Goal: Information Seeking & Learning: Learn about a topic

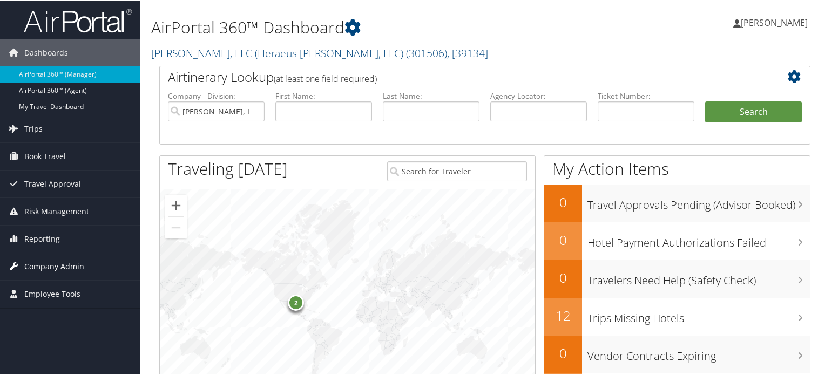
click at [35, 264] on span "Company Admin" at bounding box center [54, 265] width 60 height 27
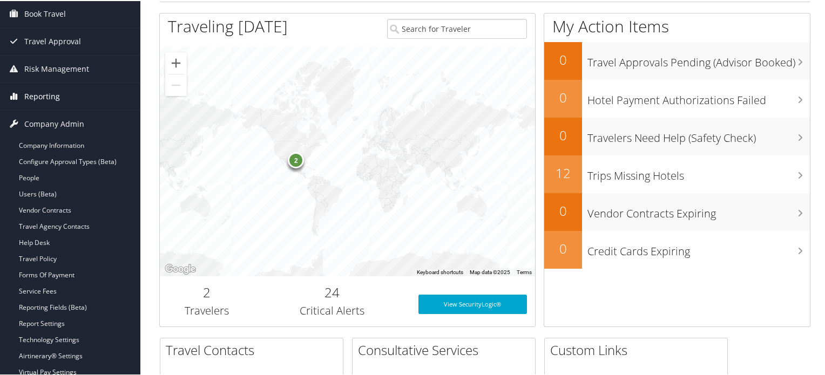
scroll to position [153, 0]
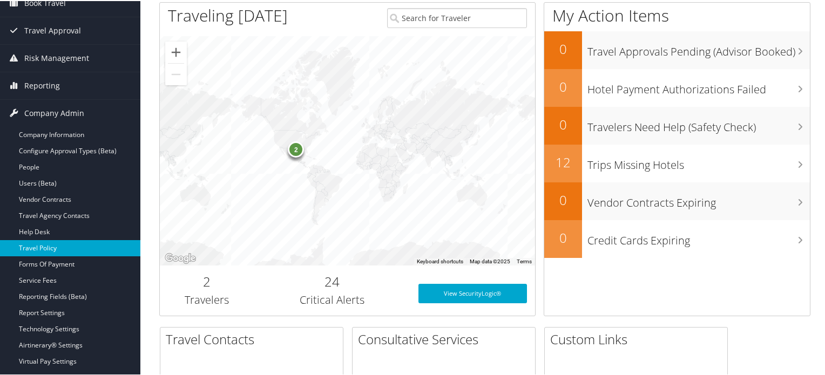
click at [49, 243] on link "Travel Policy" at bounding box center [70, 247] width 140 height 16
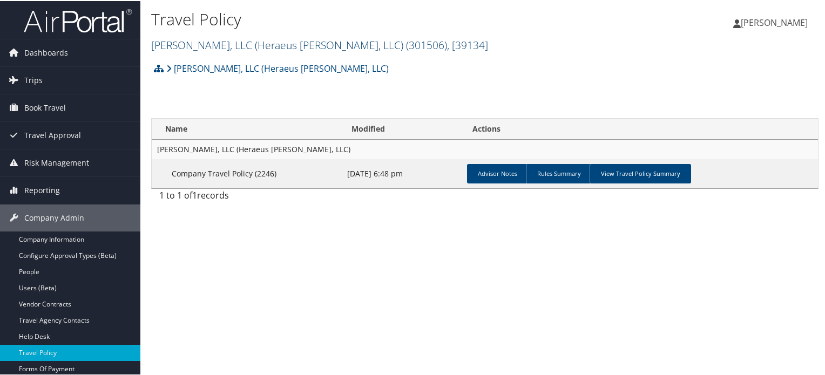
click at [183, 45] on link "[PERSON_NAME], LLC (Heraeus [PERSON_NAME], LLC) ( 301506 ) , [ 39134 ]" at bounding box center [319, 44] width 337 height 15
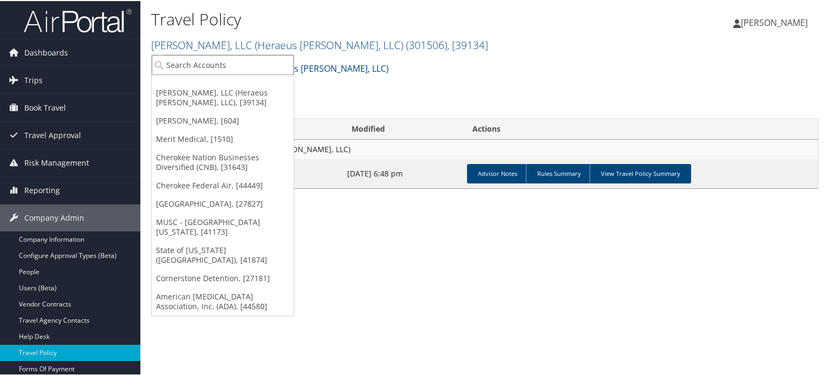
click at [212, 60] on input "search" at bounding box center [223, 64] width 142 height 20
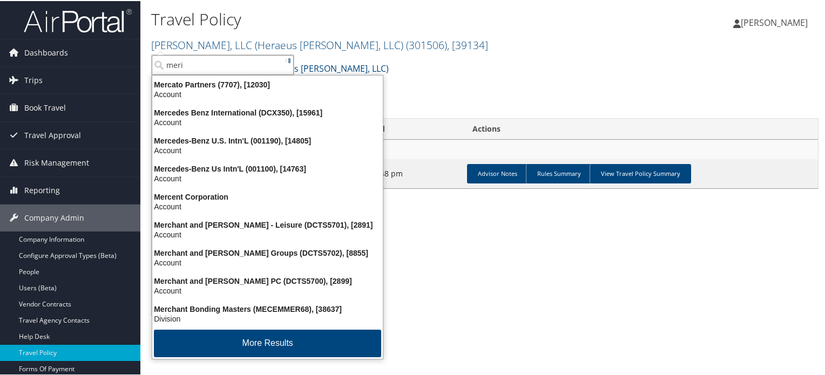
type input "merit"
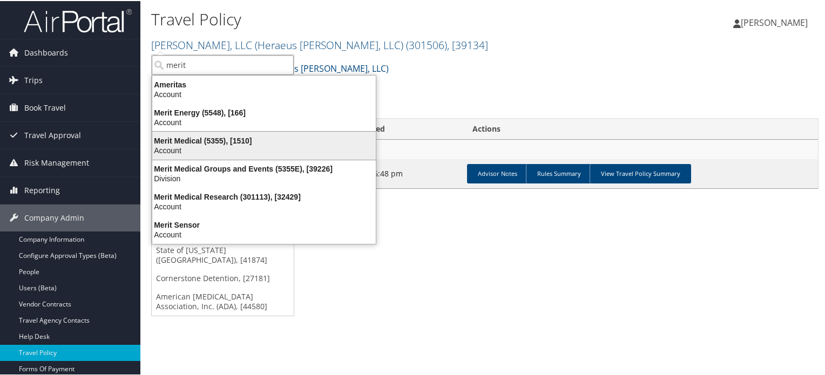
click at [200, 142] on div "Merit Medical (5355), [1510]" at bounding box center [264, 140] width 236 height 10
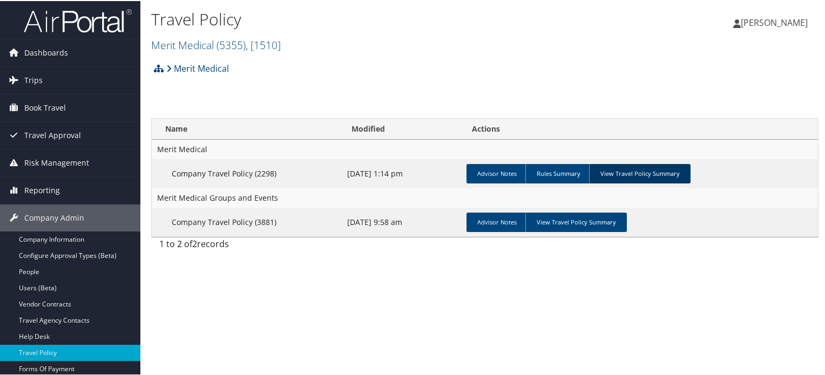
click at [610, 170] on link "View Travel Policy Summary" at bounding box center [639, 172] width 101 height 19
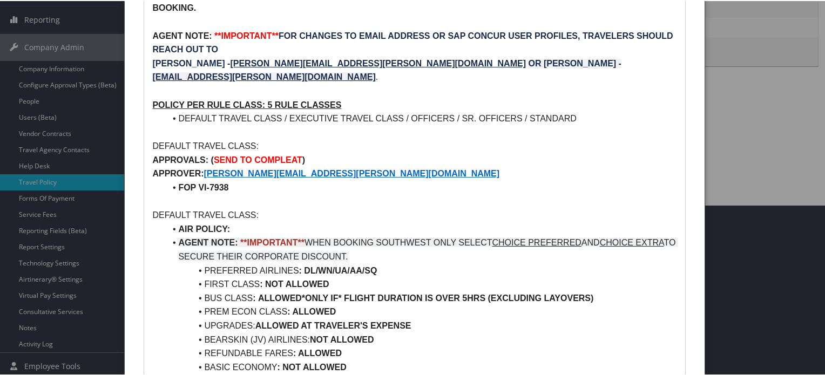
scroll to position [172, 0]
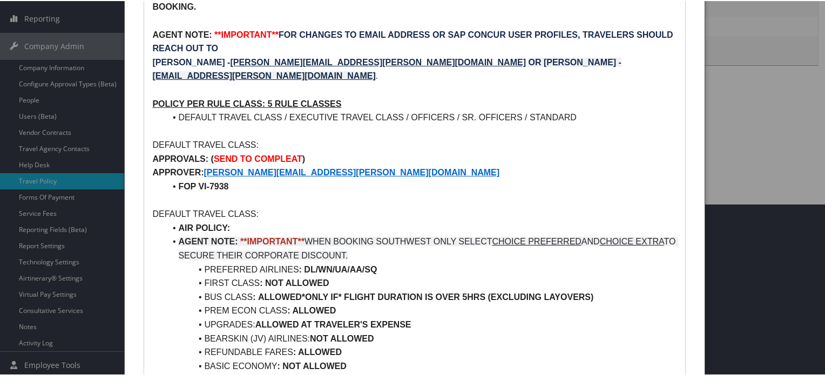
click at [329, 317] on li "UPGRADES: ALLOWED AT TRAVELER'S EXPENSE" at bounding box center [420, 324] width 511 height 14
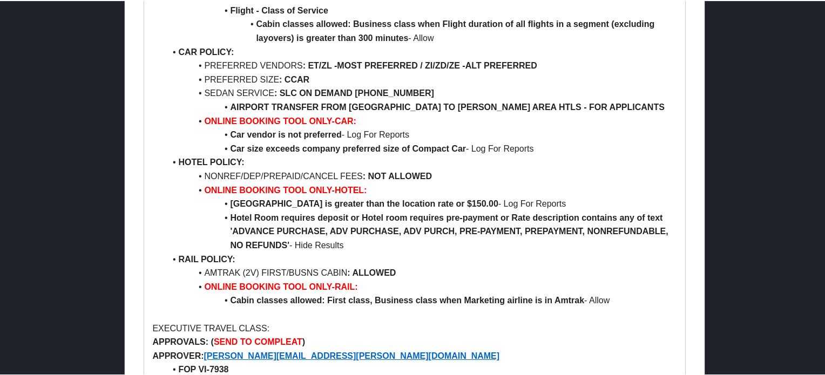
scroll to position [763, 0]
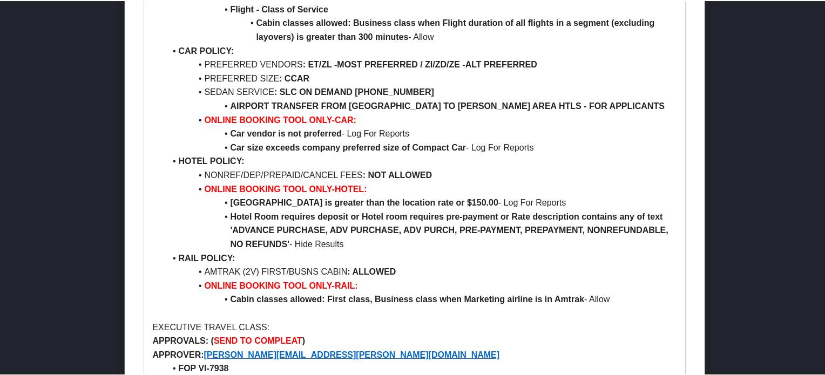
click at [297, 183] on strong "ONLINE BOOKING TOOL ONLY-HOTEL:" at bounding box center [285, 187] width 162 height 9
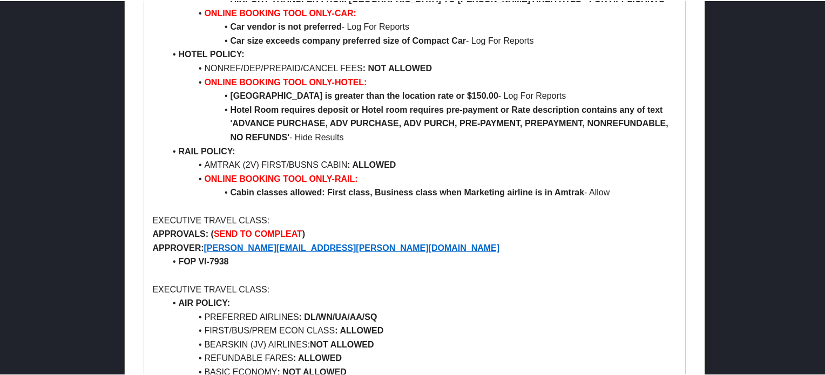
scroll to position [884, 0]
